Goal: Register for event/course

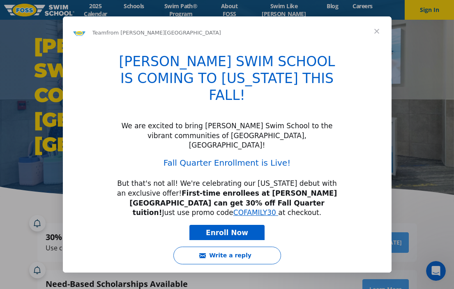
click at [376, 32] on span "Close" at bounding box center [377, 31] width 30 height 30
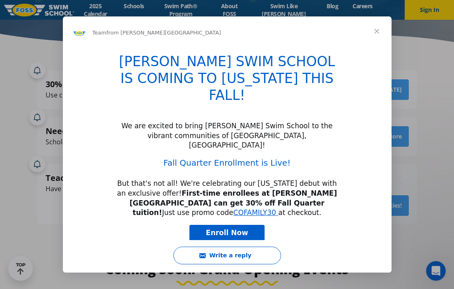
click at [238, 229] on span "Enroll Now" at bounding box center [227, 233] width 42 height 8
type input "795885"
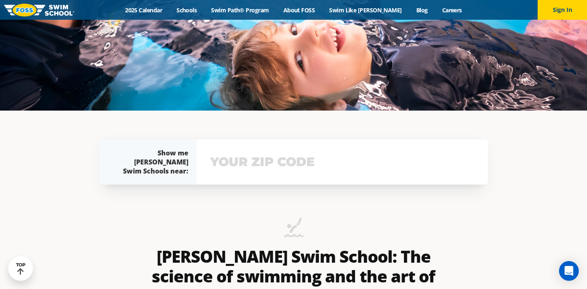
click at [343, 166] on input "text" at bounding box center [342, 162] width 268 height 24
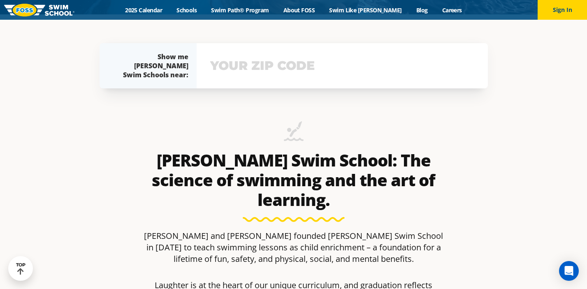
scroll to position [277, 0]
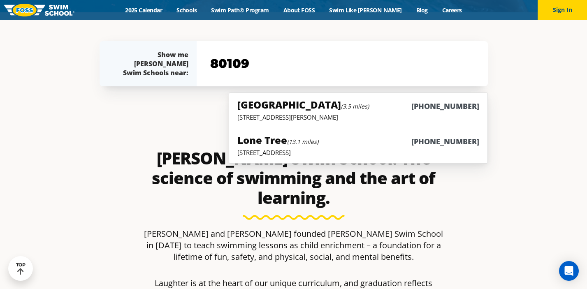
type input "80109"
click at [346, 114] on p "5650 Allen Way, Suite 112, Castle Rock, CO 80108" at bounding box center [357, 117] width 241 height 8
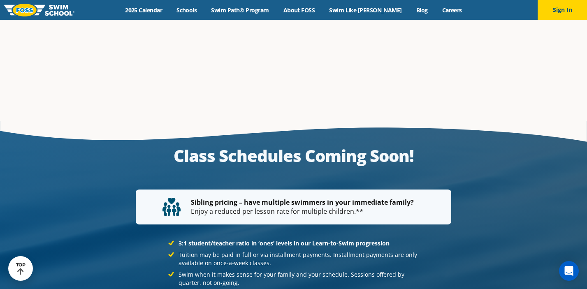
scroll to position [1568, 0]
